Goal: Task Accomplishment & Management: Manage account settings

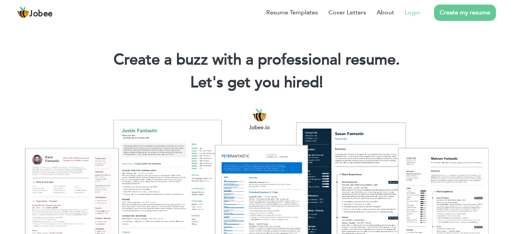
click at [419, 11] on link "Login" at bounding box center [413, 12] width 16 height 9
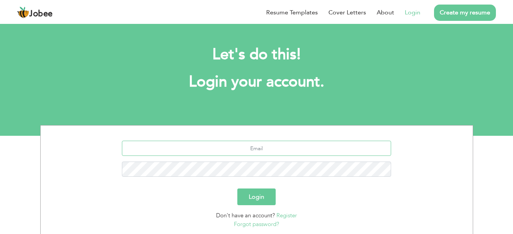
click at [272, 152] on input "text" at bounding box center [256, 148] width 269 height 15
type input "M"
type input "mushaf5165@gmail.com"
click at [255, 194] on button "Login" at bounding box center [256, 197] width 38 height 17
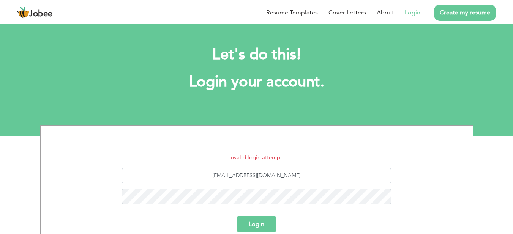
click at [264, 223] on button "Login" at bounding box center [256, 224] width 38 height 17
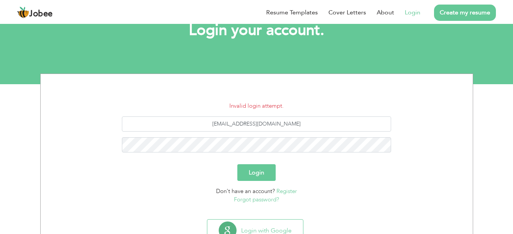
scroll to position [76, 0]
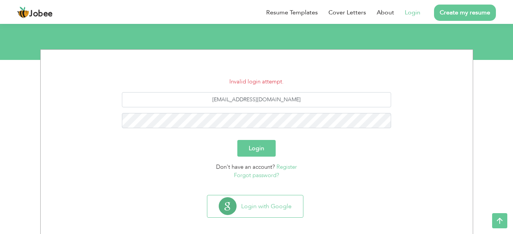
click at [257, 147] on button "Login" at bounding box center [256, 148] width 38 height 17
